Goal: Information Seeking & Learning: Learn about a topic

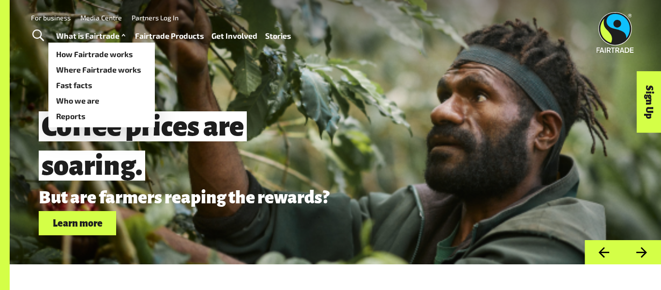
click at [112, 41] on link "What is Fairtrade" at bounding box center [92, 36] width 72 height 14
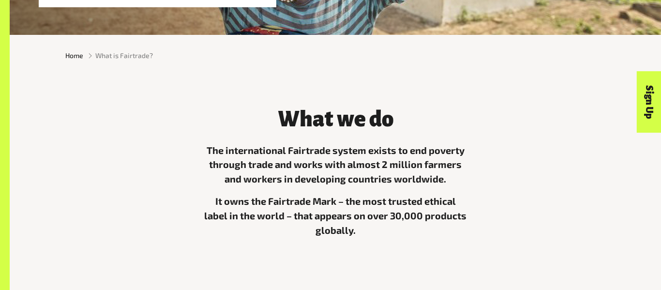
scroll to position [231, 0]
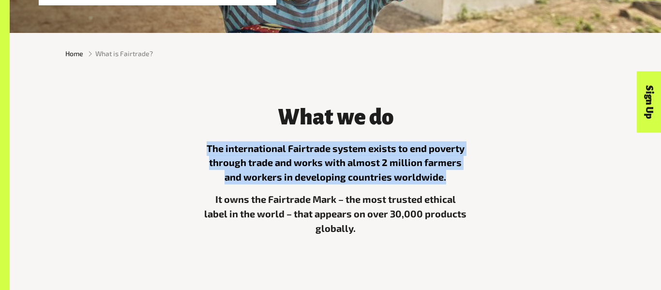
drag, startPoint x: 207, startPoint y: 147, endPoint x: 457, endPoint y: 175, distance: 251.0
click at [457, 175] on p "The international Fairtrade system exists to end poverty through trade and work…" at bounding box center [335, 163] width 264 height 44
copy p "The international Fairtrade system exists to end poverty through trade and work…"
